Goal: Task Accomplishment & Management: Use online tool/utility

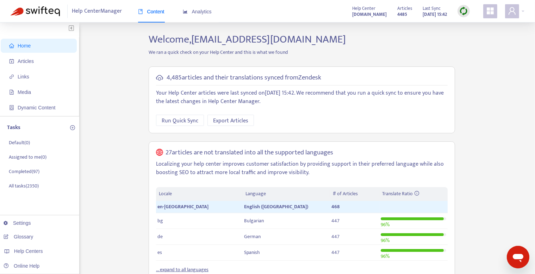
click at [466, 11] on img at bounding box center [463, 11] width 9 height 9
click at [471, 26] on link "Quick Sync" at bounding box center [478, 25] width 30 height 8
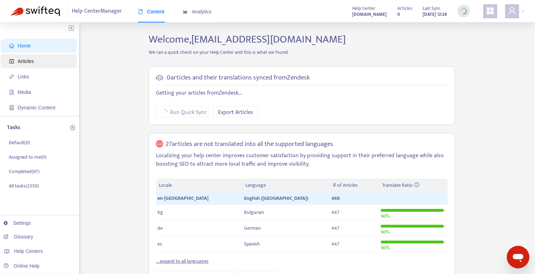
click at [48, 57] on span "Articles" at bounding box center [40, 61] width 62 height 14
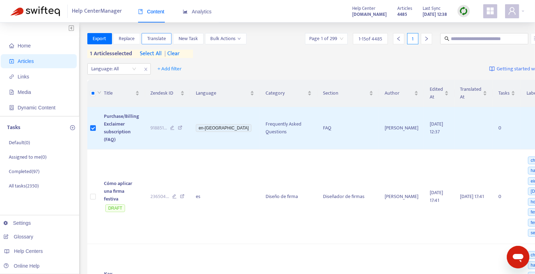
click at [157, 42] on span "Translate" at bounding box center [156, 39] width 19 height 8
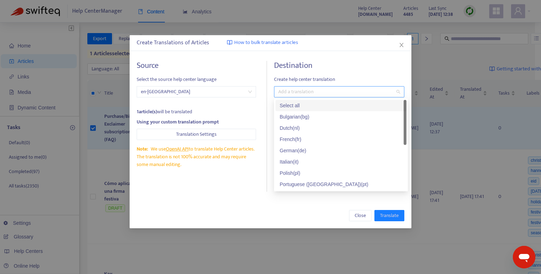
click at [295, 91] on div at bounding box center [336, 92] width 120 height 8
click at [294, 106] on div "Select all" at bounding box center [341, 106] width 123 height 8
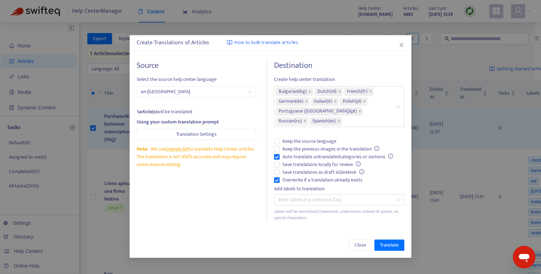
click at [288, 240] on div "Close Translate" at bounding box center [271, 245] width 268 height 11
click at [382, 244] on span "Translate" at bounding box center [389, 246] width 19 height 8
